Goal: Information Seeking & Learning: Check status

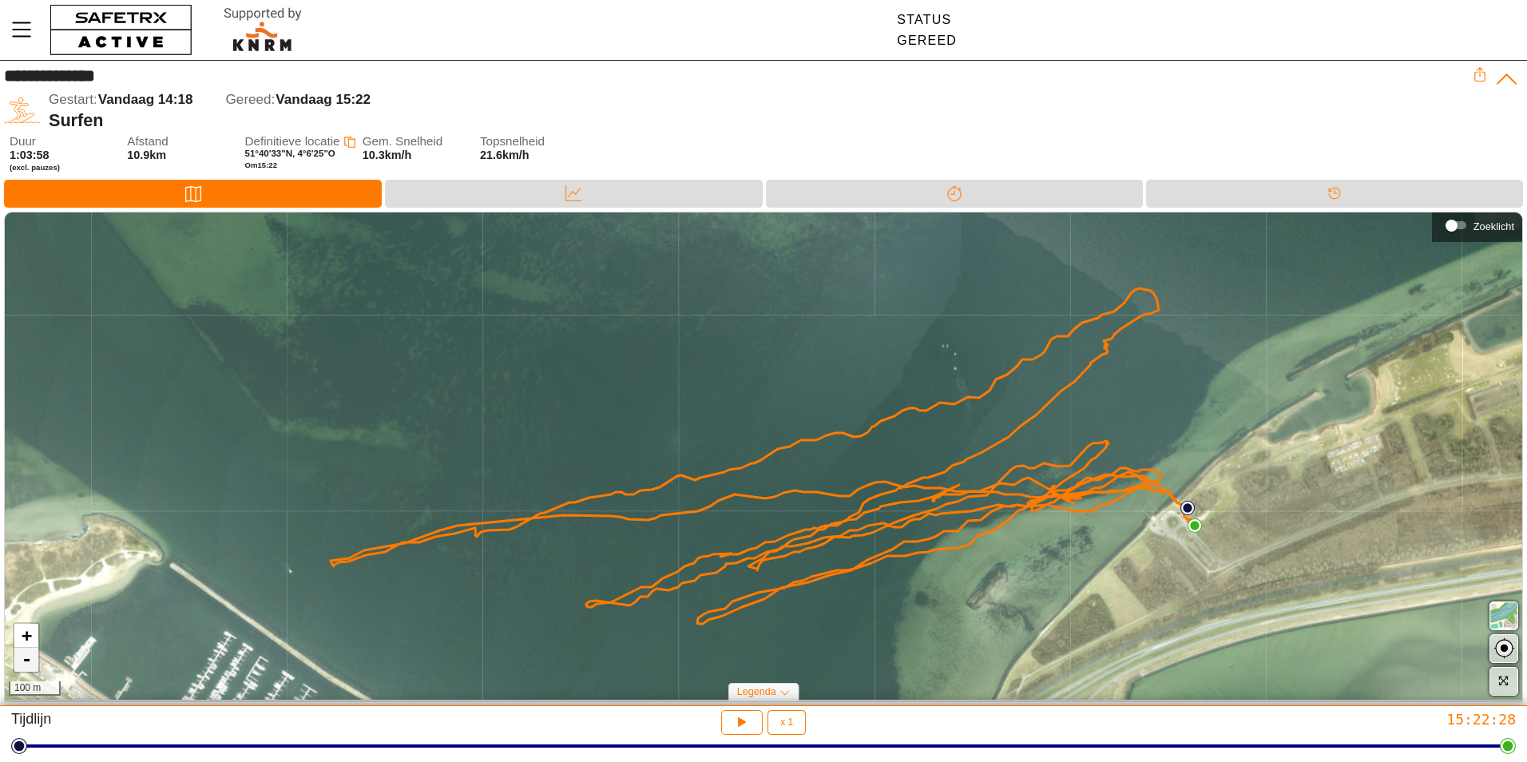
click at [26, 671] on link "-" at bounding box center [26, 660] width 24 height 24
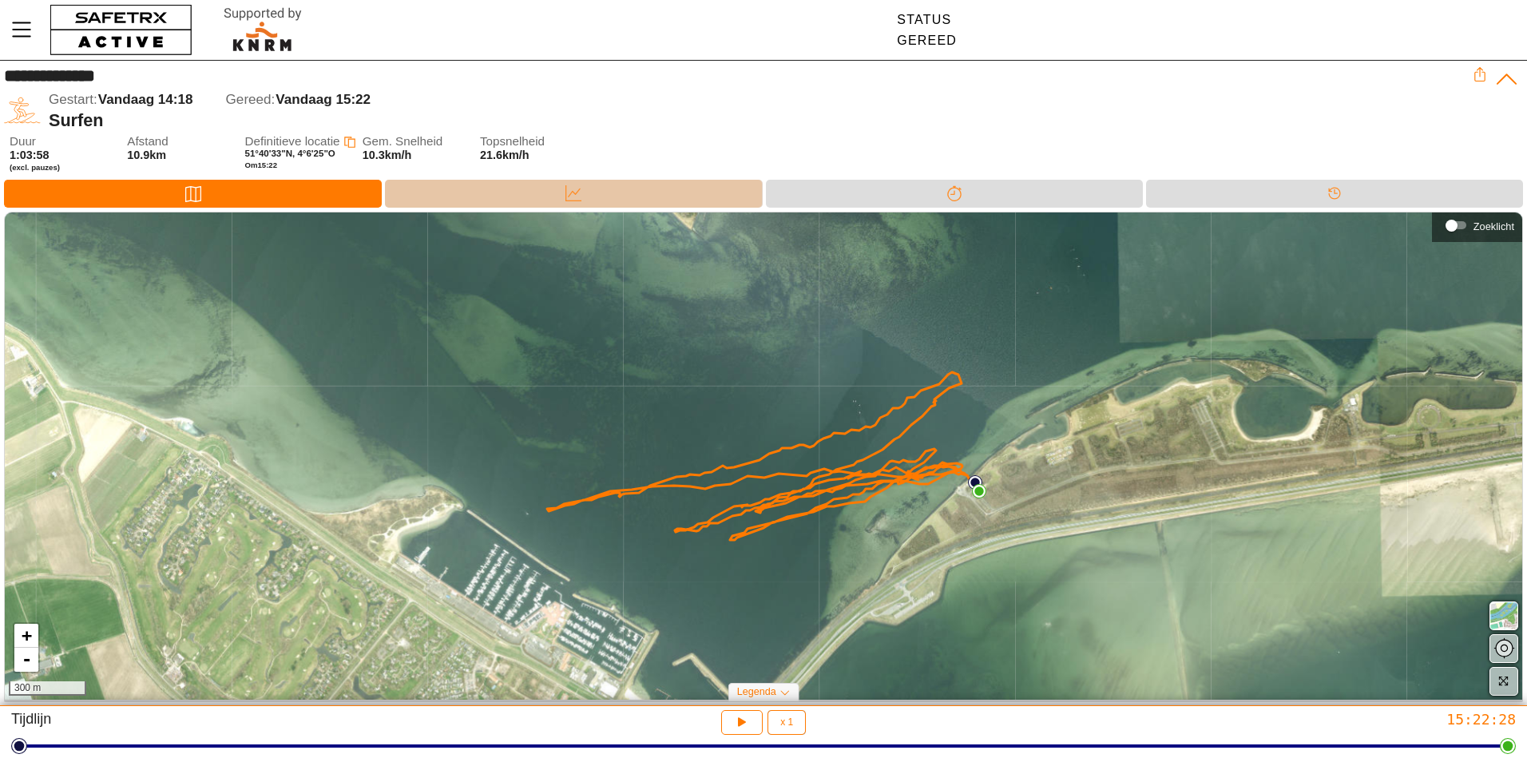
click at [558, 194] on div "Data" at bounding box center [573, 193] width 32 height 24
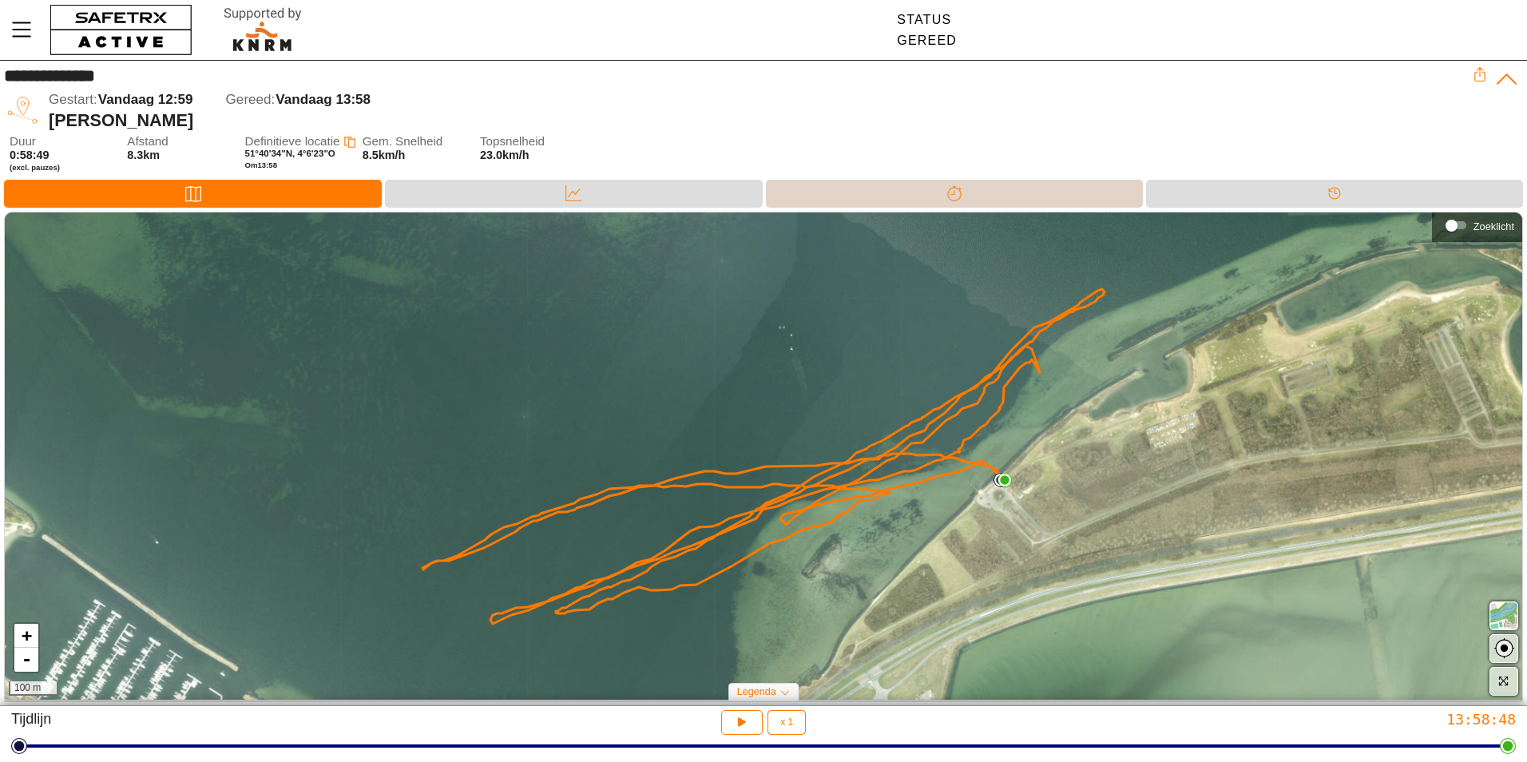
click at [866, 197] on div "Splitsen" at bounding box center [954, 194] width 377 height 28
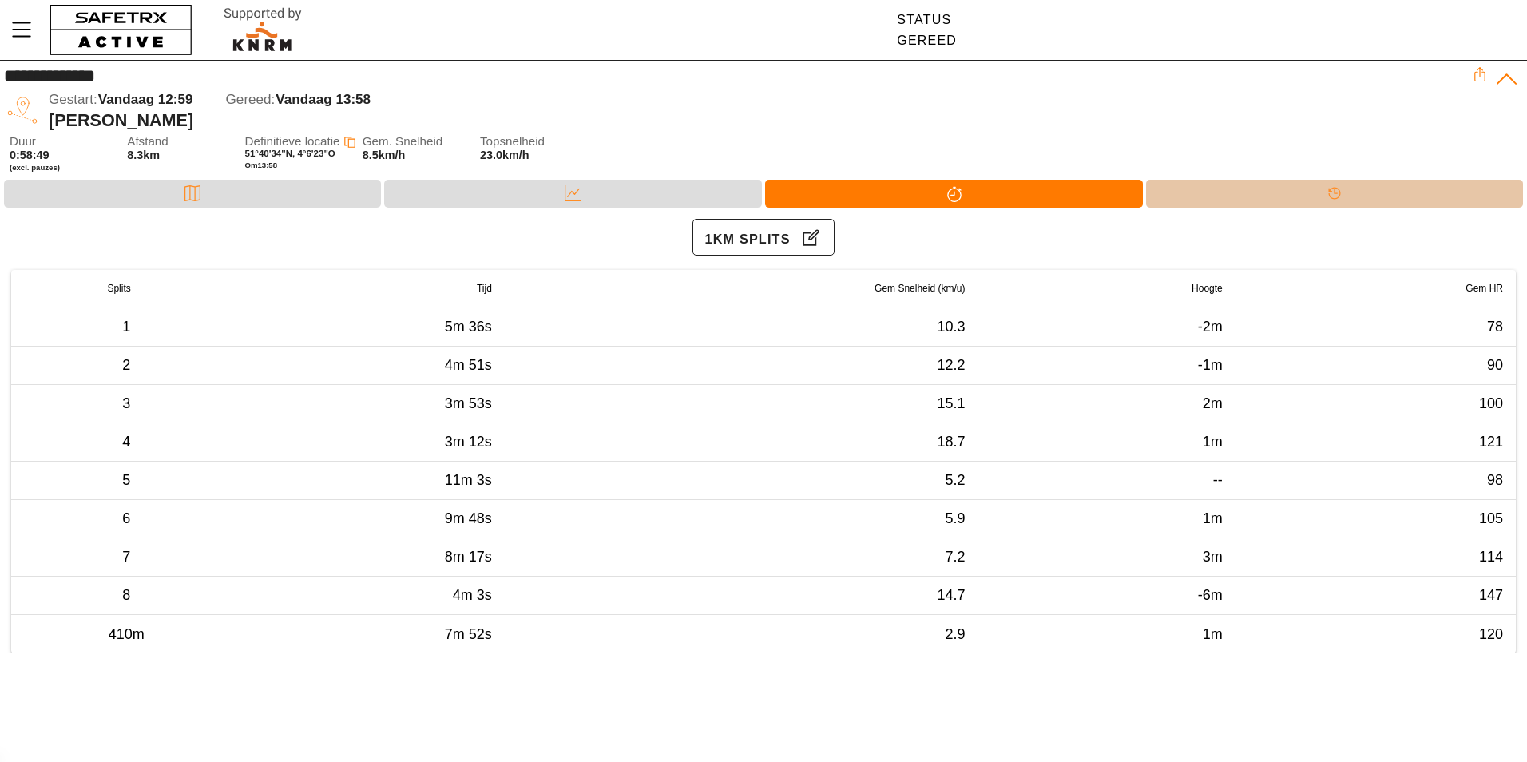
click at [1172, 192] on div "Tijdlijn" at bounding box center [1334, 194] width 377 height 28
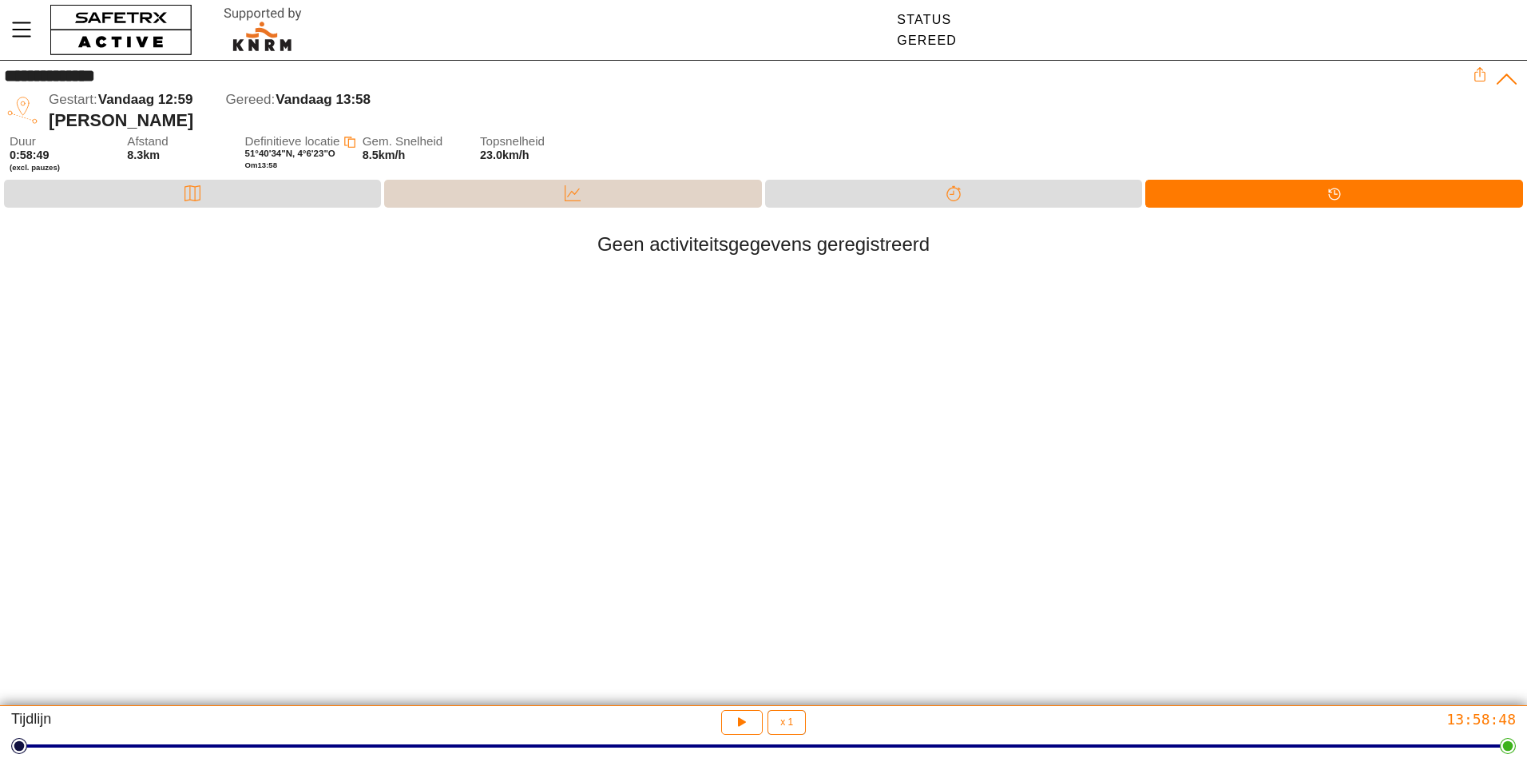
click at [511, 188] on div "Data" at bounding box center [572, 194] width 377 height 28
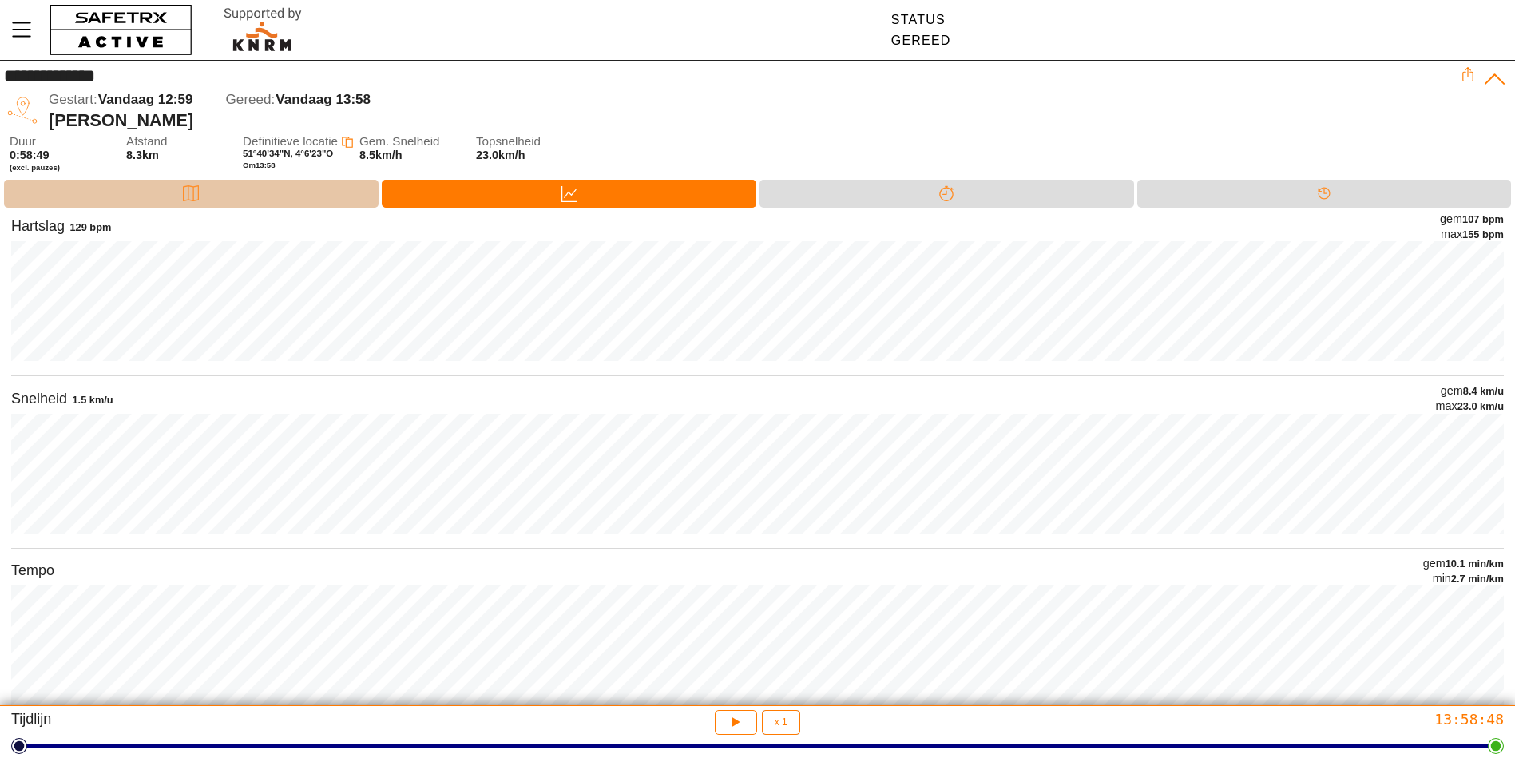
click at [174, 197] on div "Kaart" at bounding box center [191, 194] width 375 height 28
